Goal: Task Accomplishment & Management: Use online tool/utility

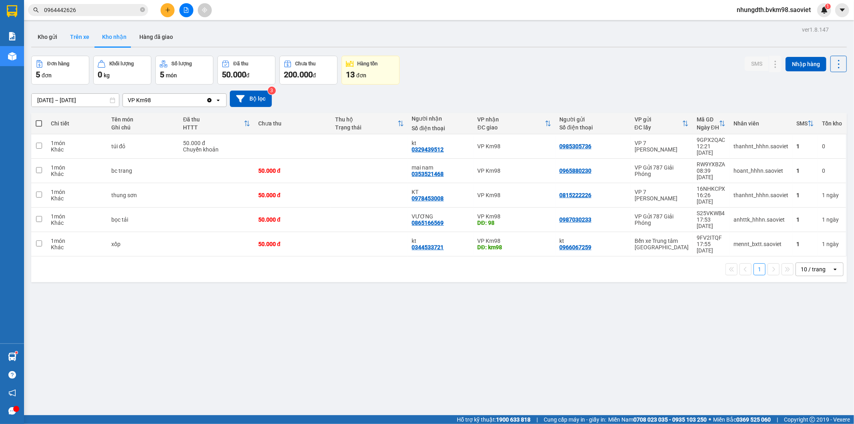
click at [79, 34] on button "Trên xe" at bounding box center [80, 36] width 32 height 19
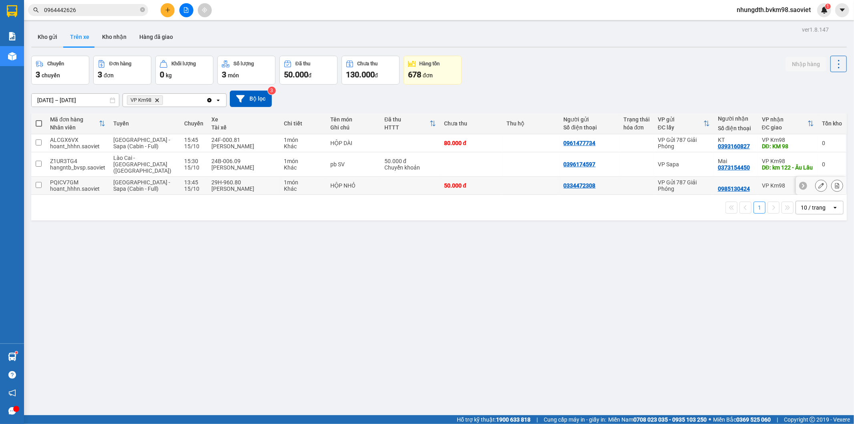
click at [40, 183] on input "checkbox" at bounding box center [39, 185] width 6 height 6
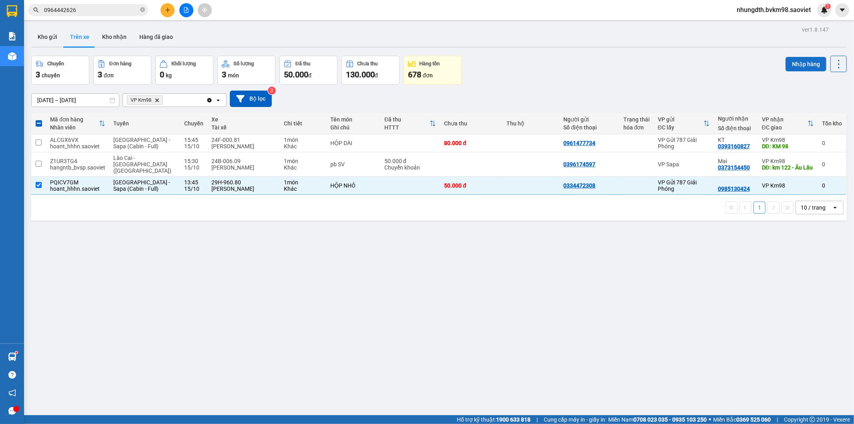
click at [802, 64] on button "Nhập hàng" at bounding box center [805, 64] width 41 height 14
checkbox input "false"
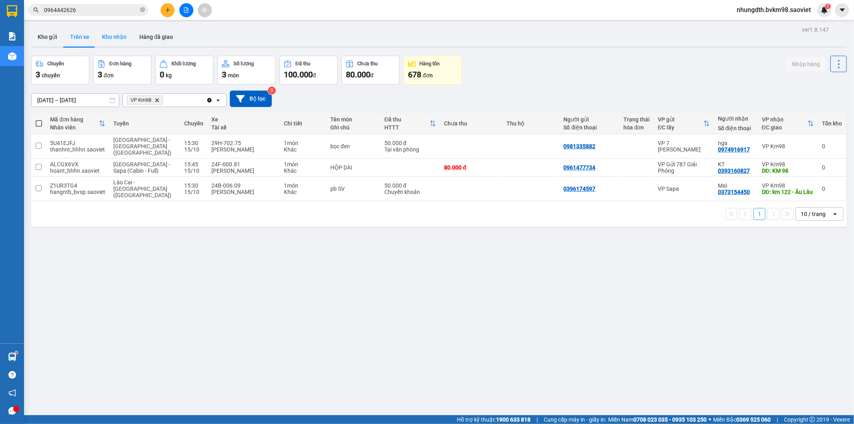
click at [116, 36] on button "Kho nhận" at bounding box center [114, 36] width 37 height 19
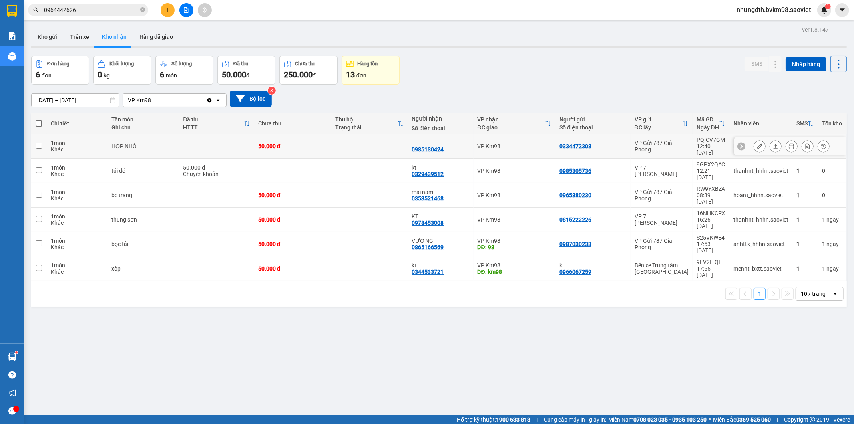
drag, startPoint x: 362, startPoint y: 140, endPoint x: 373, endPoint y: 140, distance: 11.2
click at [363, 140] on td at bounding box center [369, 146] width 77 height 24
checkbox input "true"
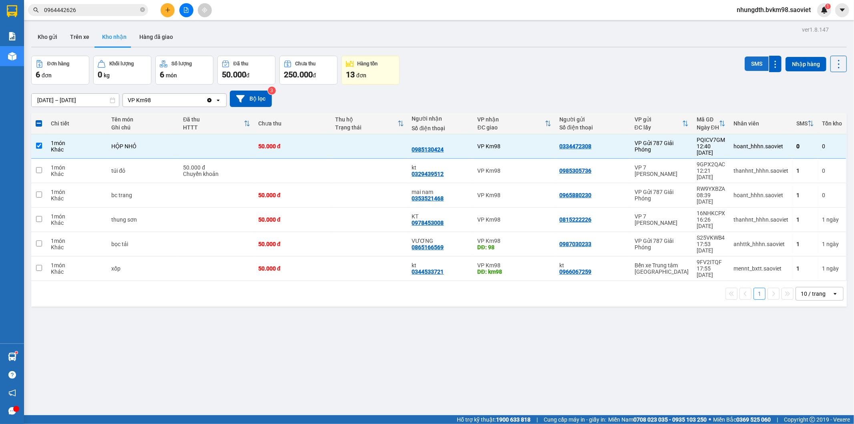
click at [754, 64] on button "SMS" at bounding box center [757, 63] width 24 height 14
